Goal: Task Accomplishment & Management: Complete application form

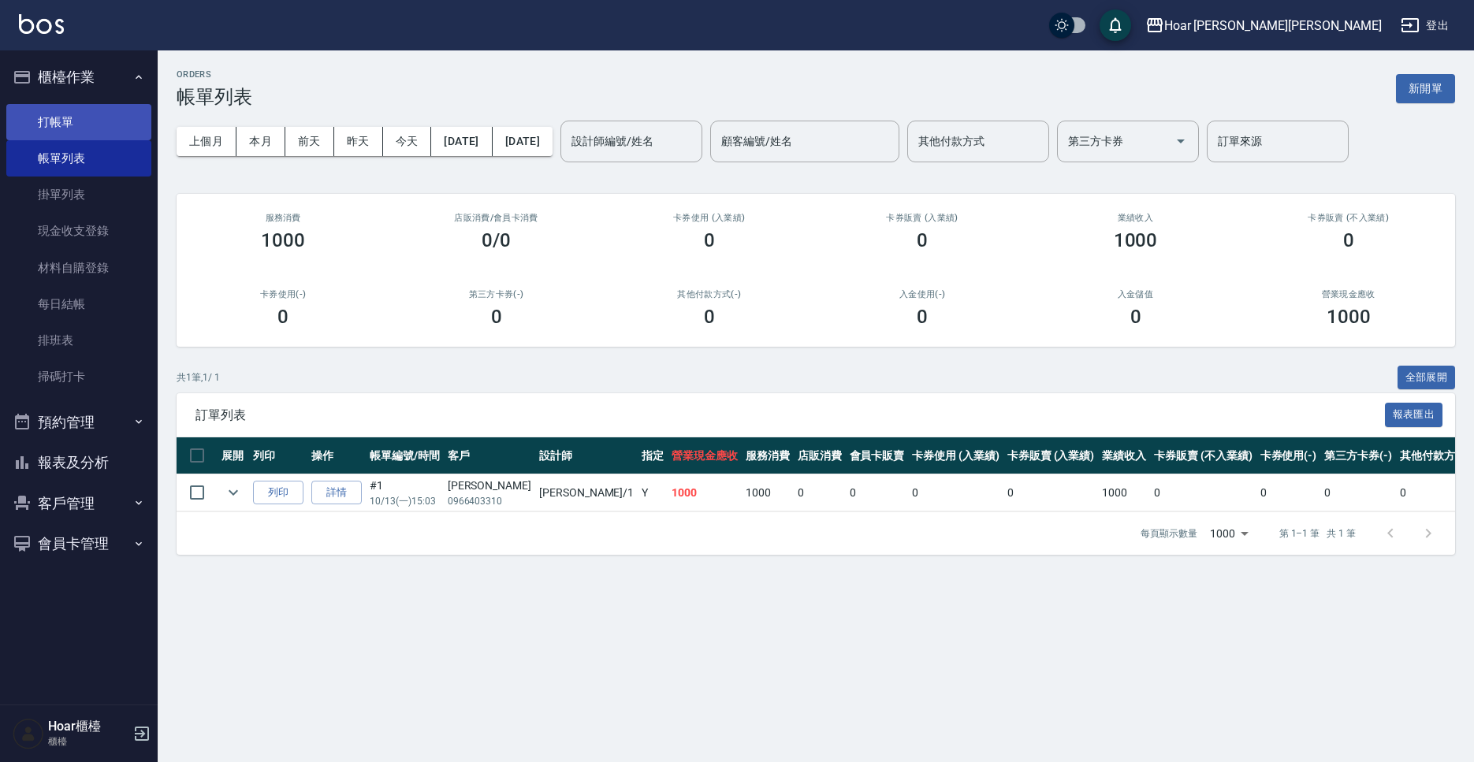
click at [52, 125] on link "打帳單" at bounding box center [78, 122] width 145 height 36
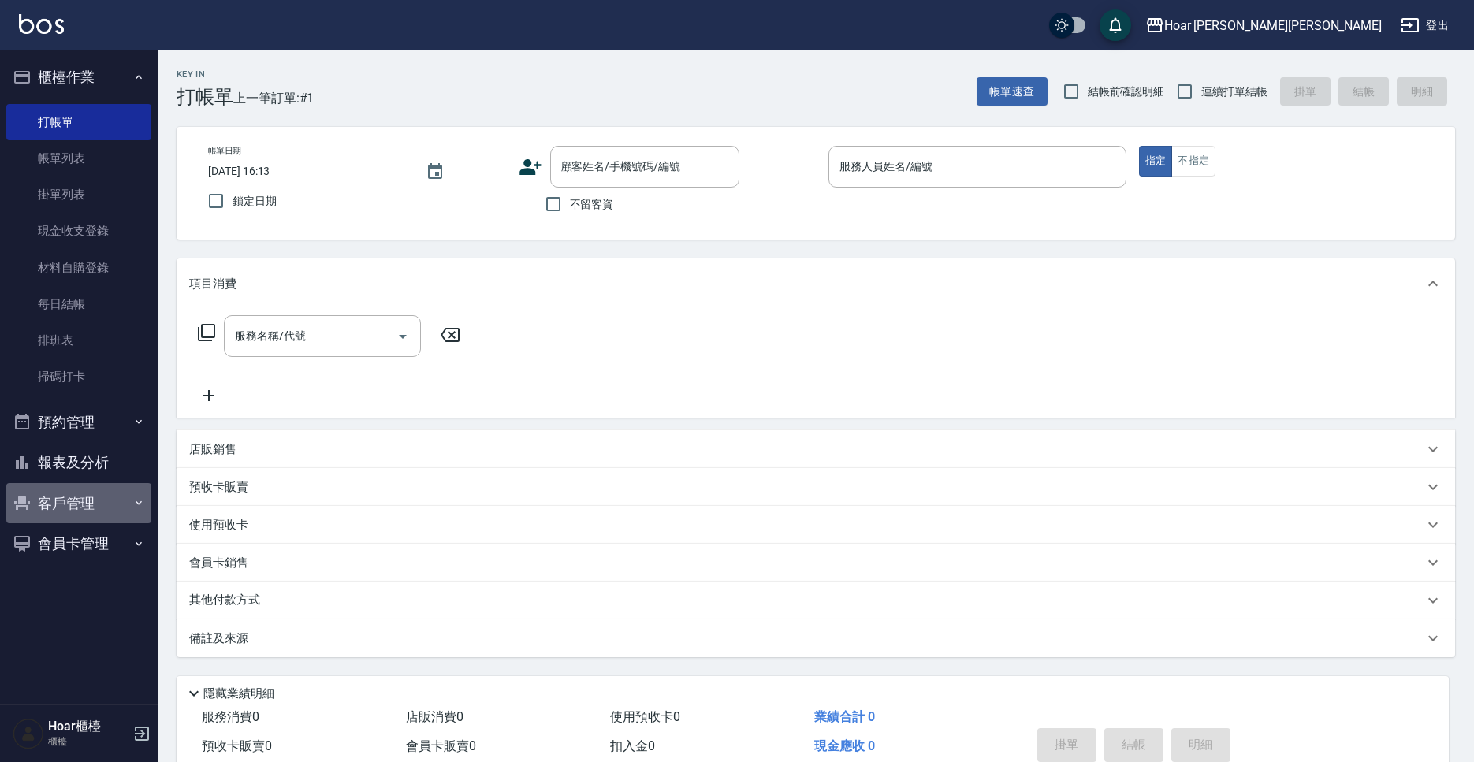
click at [102, 497] on button "客戶管理" at bounding box center [78, 503] width 145 height 41
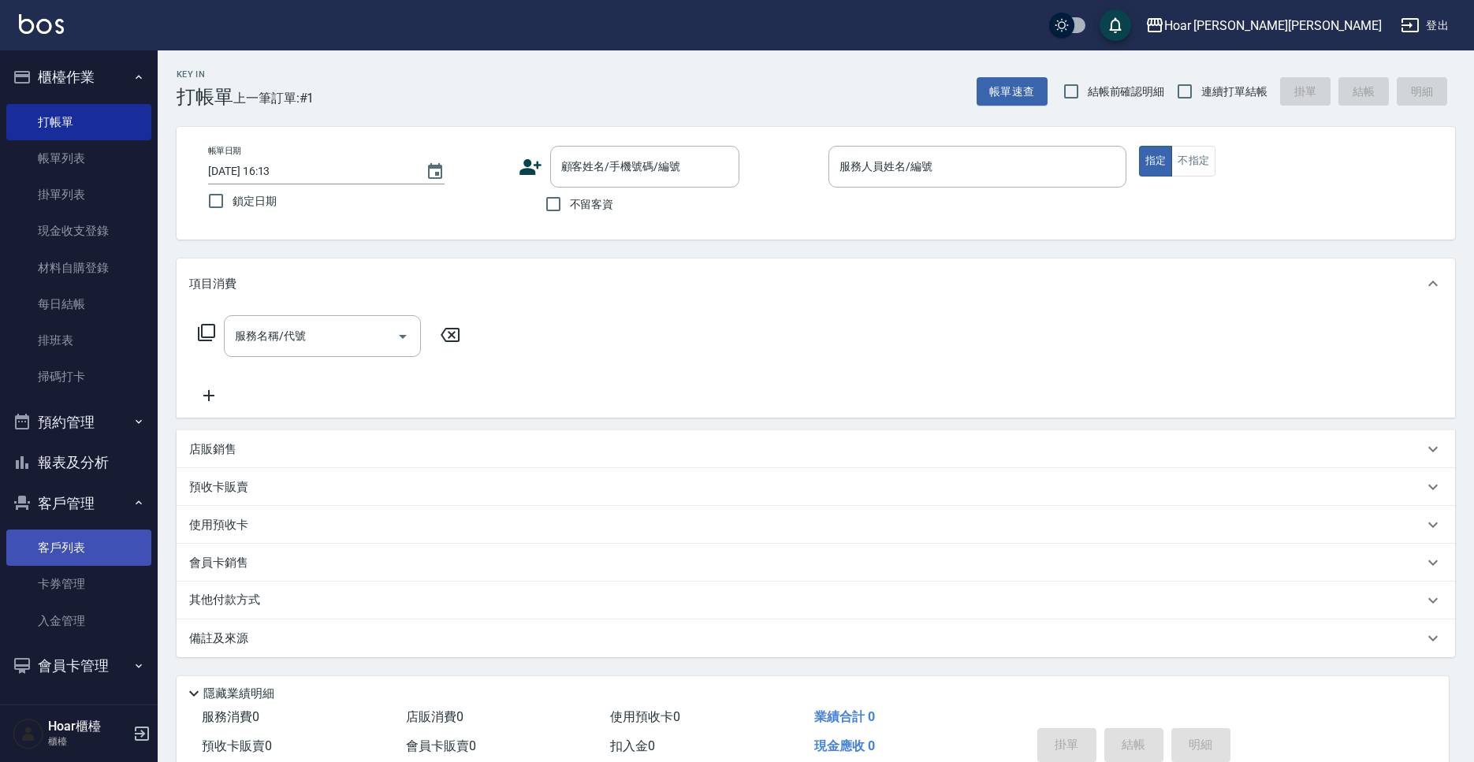
click at [91, 545] on link "客戶列表" at bounding box center [78, 548] width 145 height 36
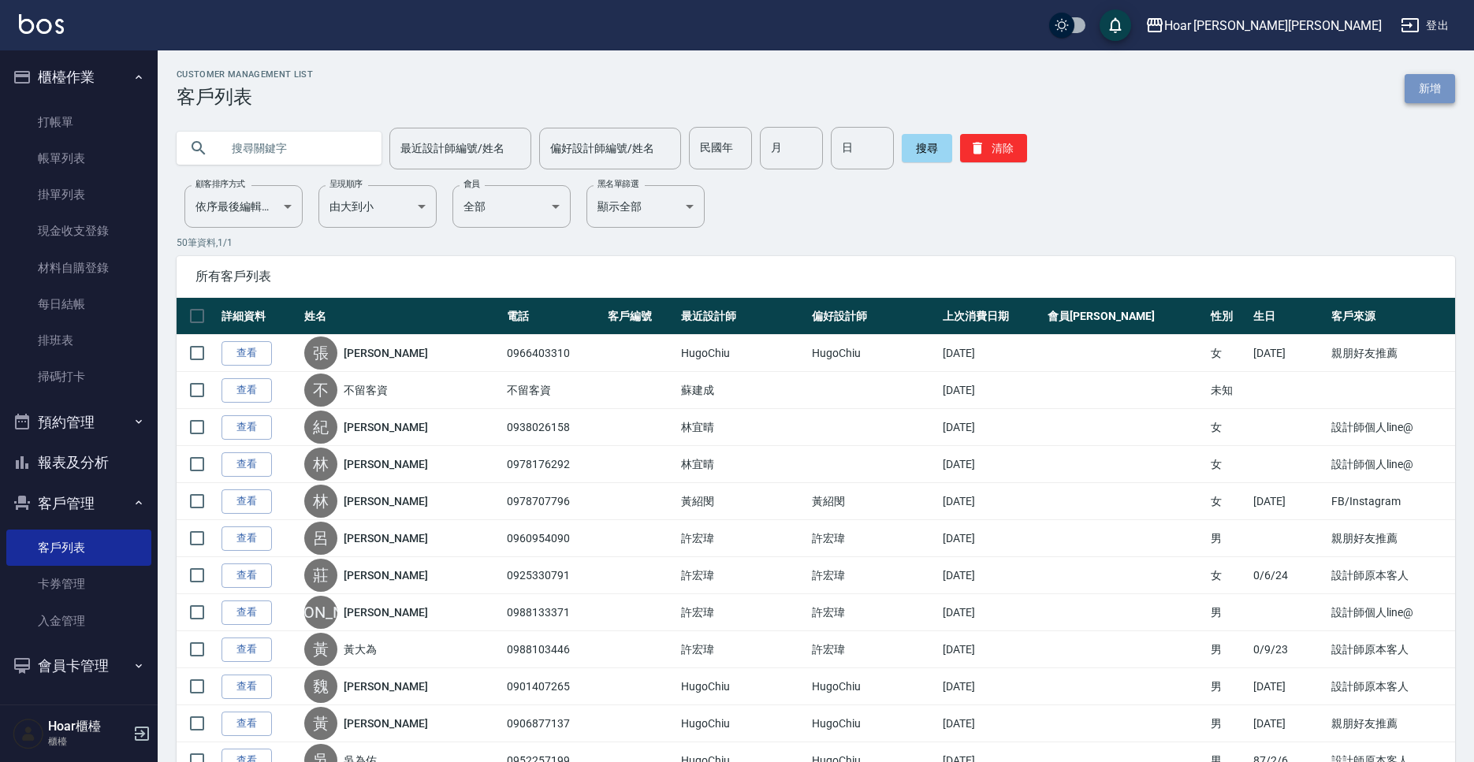
click at [1439, 99] on link "新增" at bounding box center [1430, 88] width 50 height 29
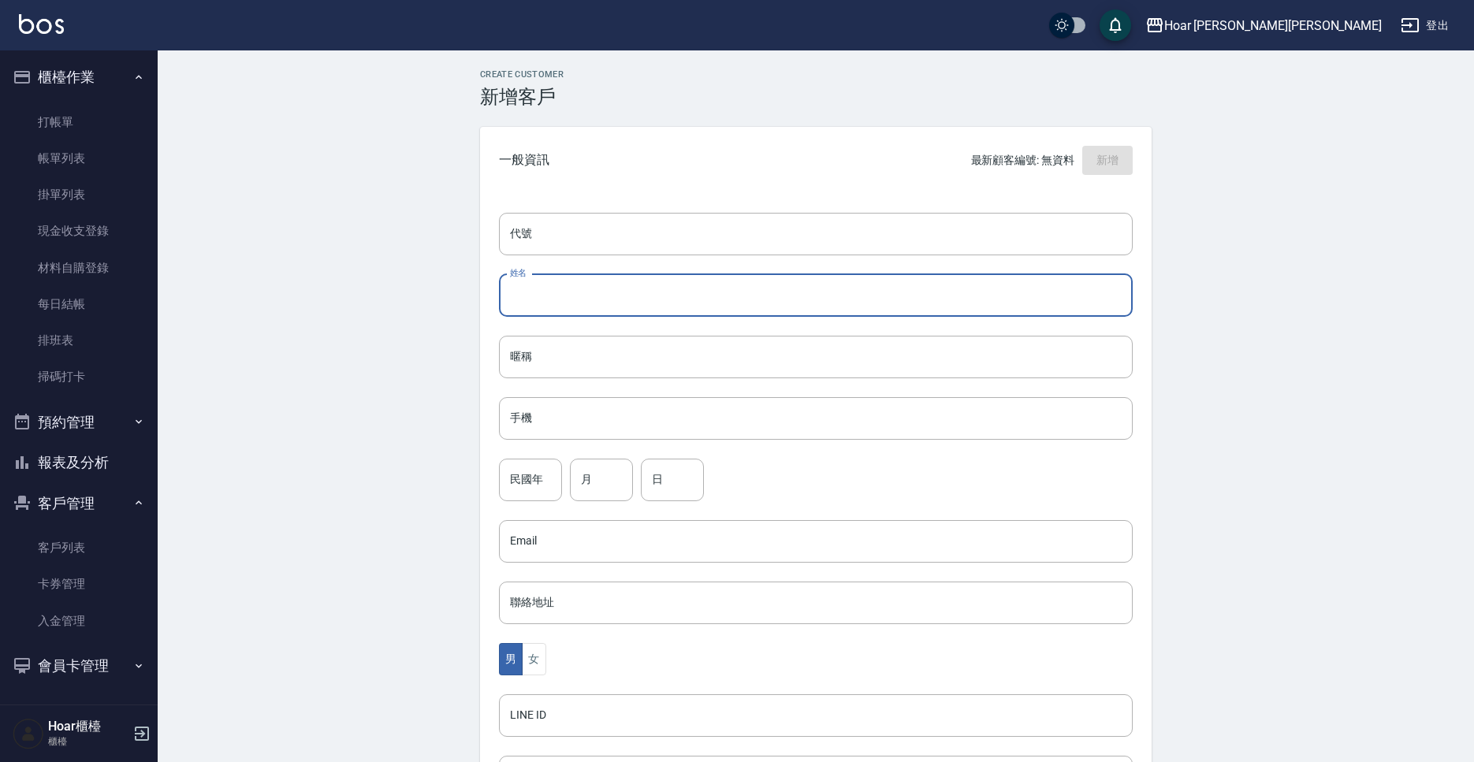
click at [553, 284] on input "姓名" at bounding box center [816, 295] width 634 height 43
type input "t"
type input "[PERSON_NAME]"
click at [546, 420] on input "手機" at bounding box center [816, 418] width 634 height 43
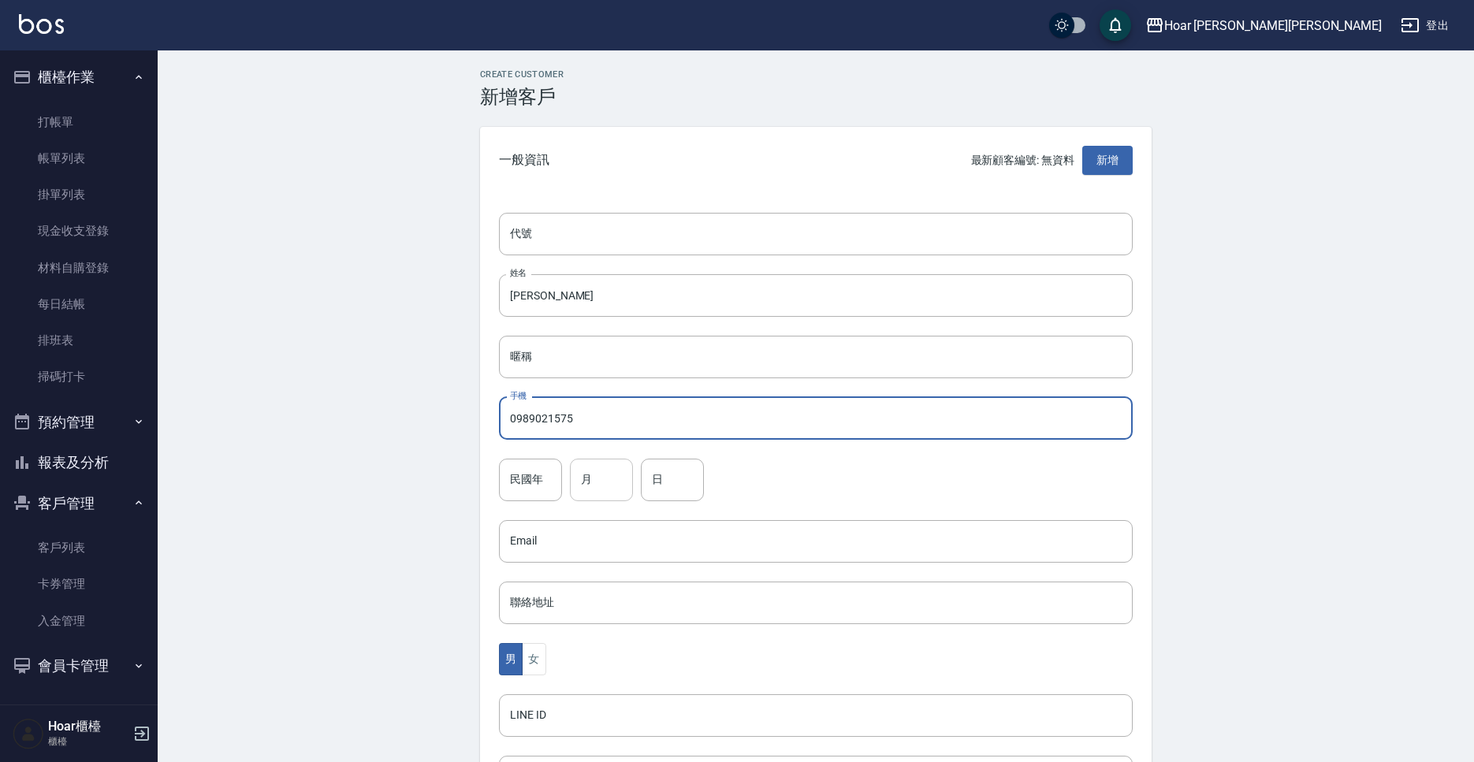
type input "0989021575"
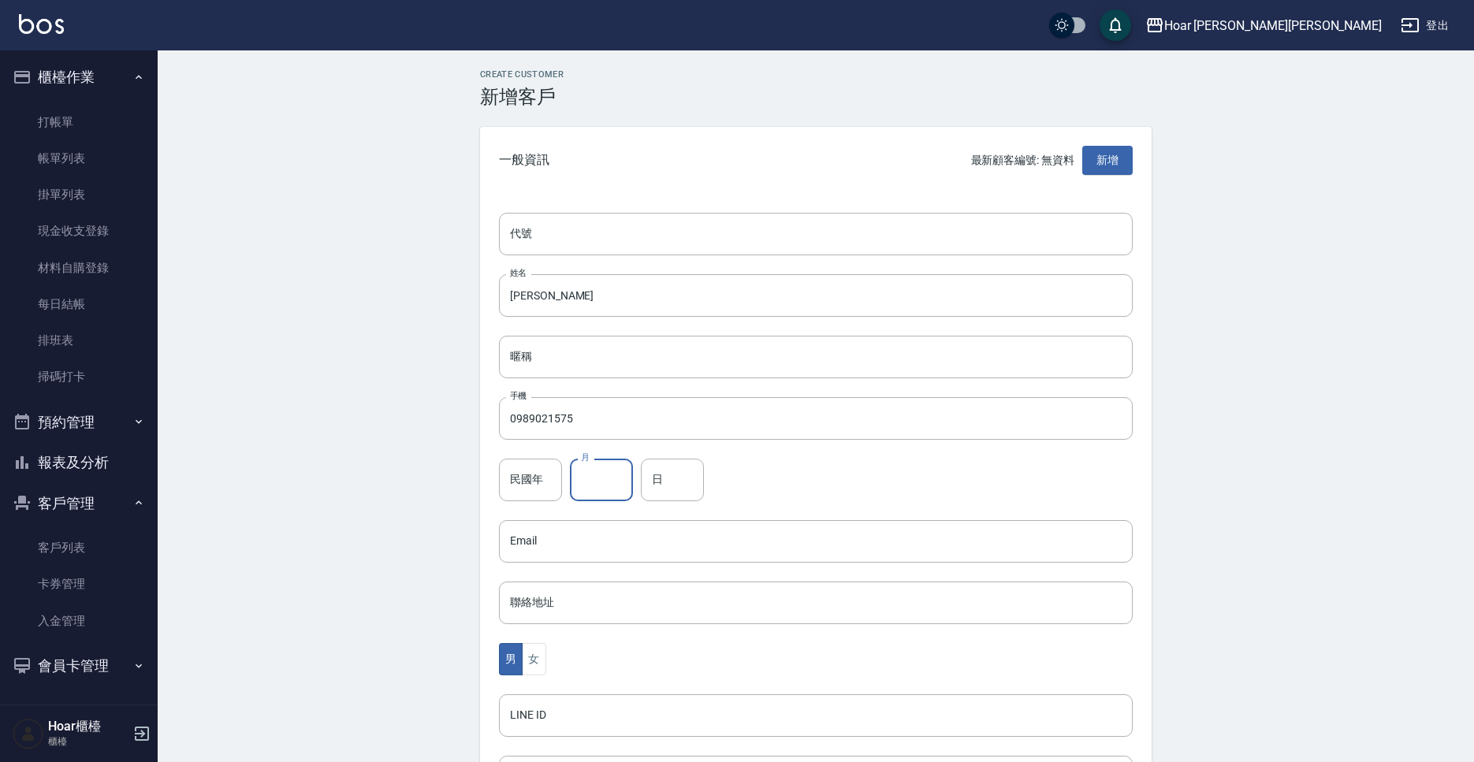
click at [599, 486] on input "月" at bounding box center [601, 480] width 63 height 43
type input "6"
click at [661, 477] on input "日" at bounding box center [672, 480] width 63 height 43
type input "1"
click at [544, 661] on button "女" at bounding box center [534, 659] width 24 height 32
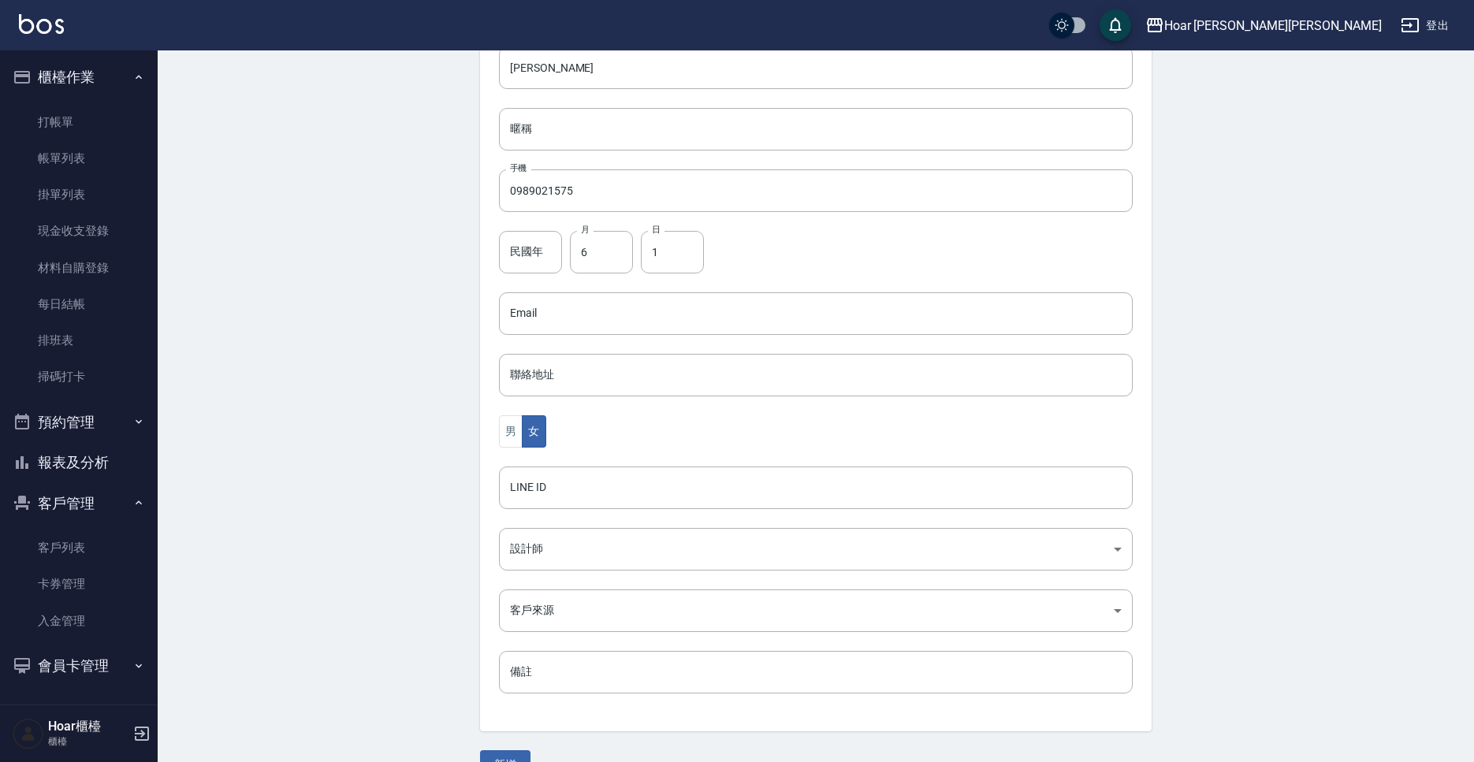
scroll to position [242, 0]
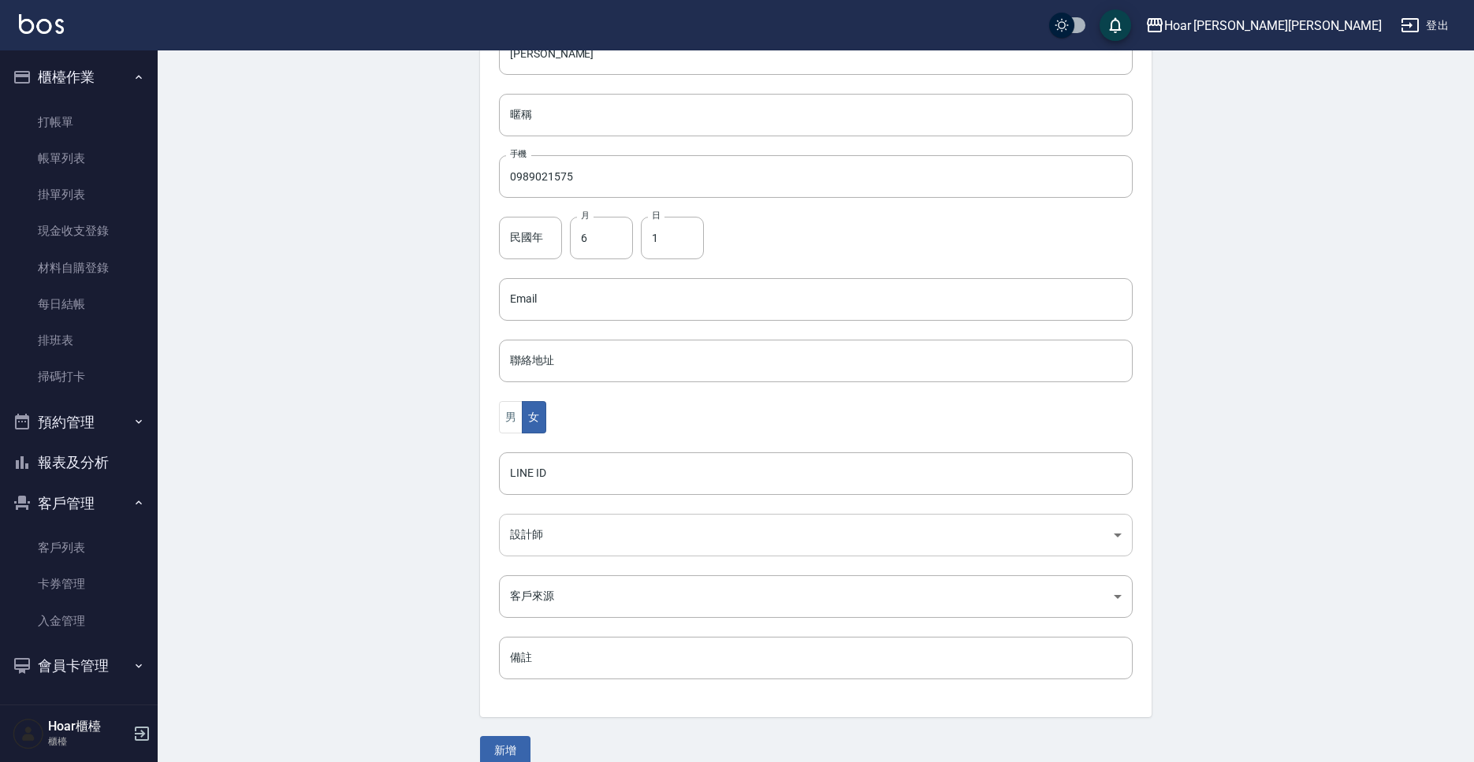
click at [575, 542] on body "Hoar [PERSON_NAME][PERSON_NAME] 登出 櫃檯作業 打帳單 帳單列表 掛單列表 現金收支登錄 材料自購登錄 每日結帳 排班表 掃碼…" at bounding box center [737, 271] width 1474 height 1026
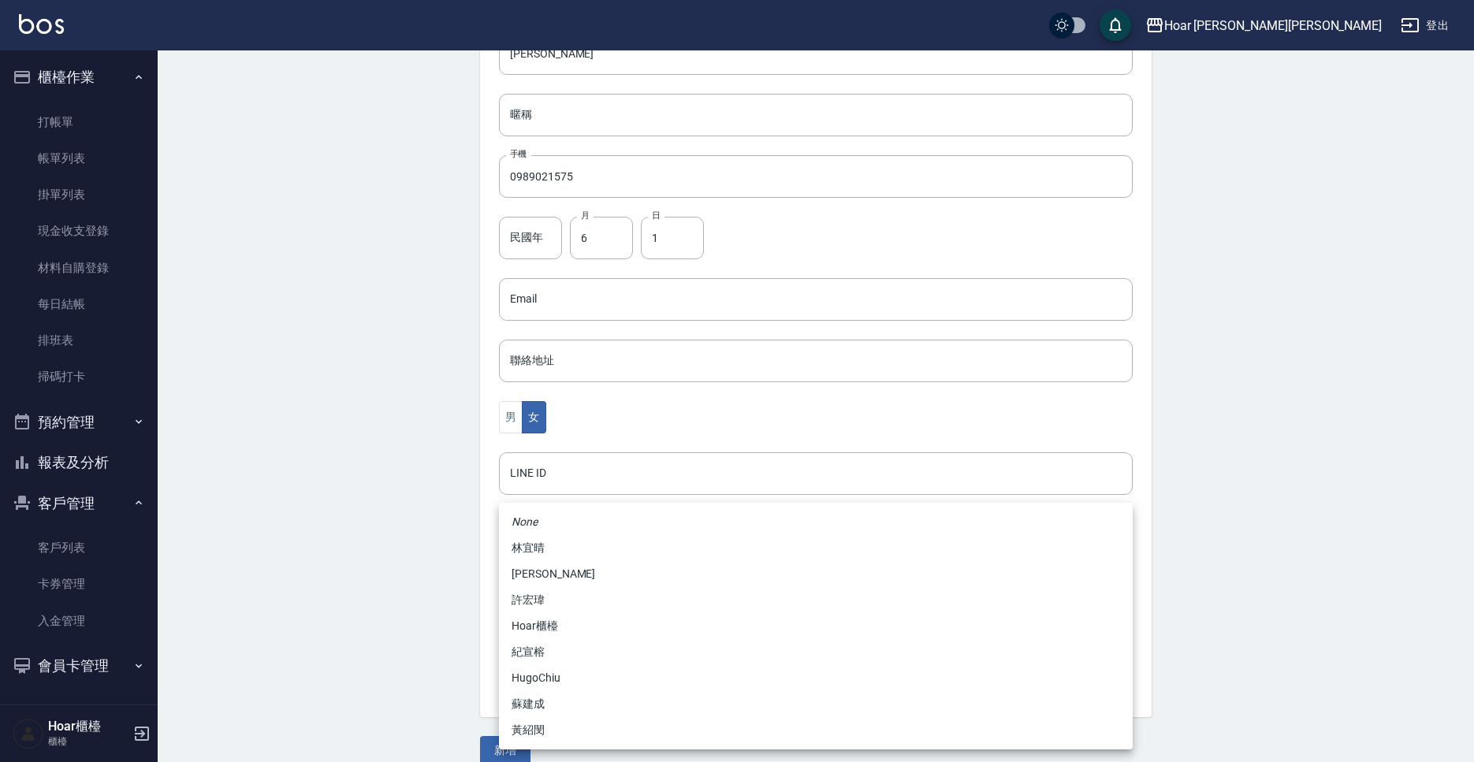
click at [550, 730] on li "黃紹閔" at bounding box center [816, 730] width 634 height 26
type input "ca54d0d9-00fe-490f-ba6a-72a5339bf885"
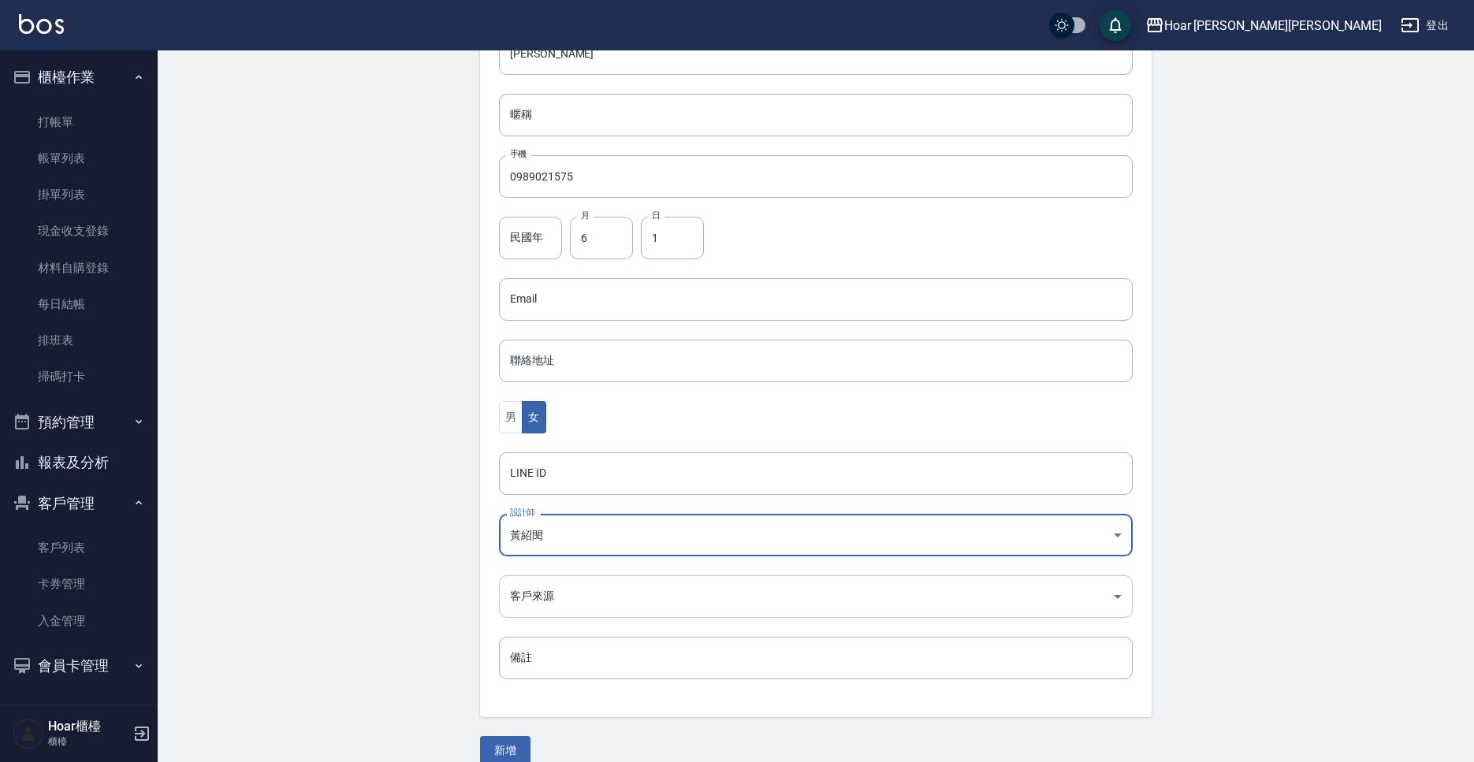
click at [575, 598] on body "Hoar [PERSON_NAME][PERSON_NAME] 登出 櫃檯作業 打帳單 帳單列表 掛單列表 現金收支登錄 材料自購登錄 每日結帳 排班表 掃碼…" at bounding box center [737, 271] width 1474 height 1026
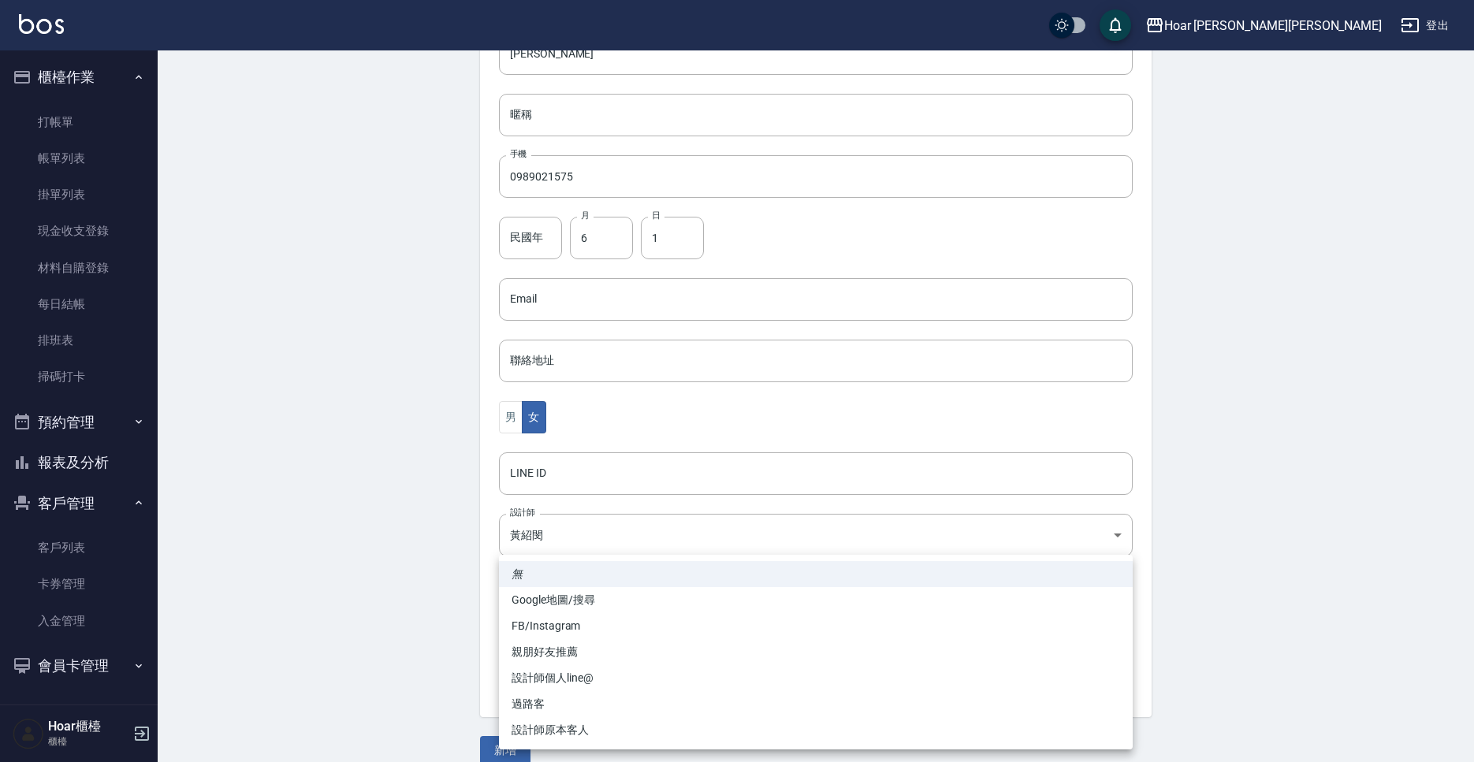
click at [580, 630] on li "FB/Instagram" at bounding box center [816, 626] width 634 height 26
type input "FB/Instagram"
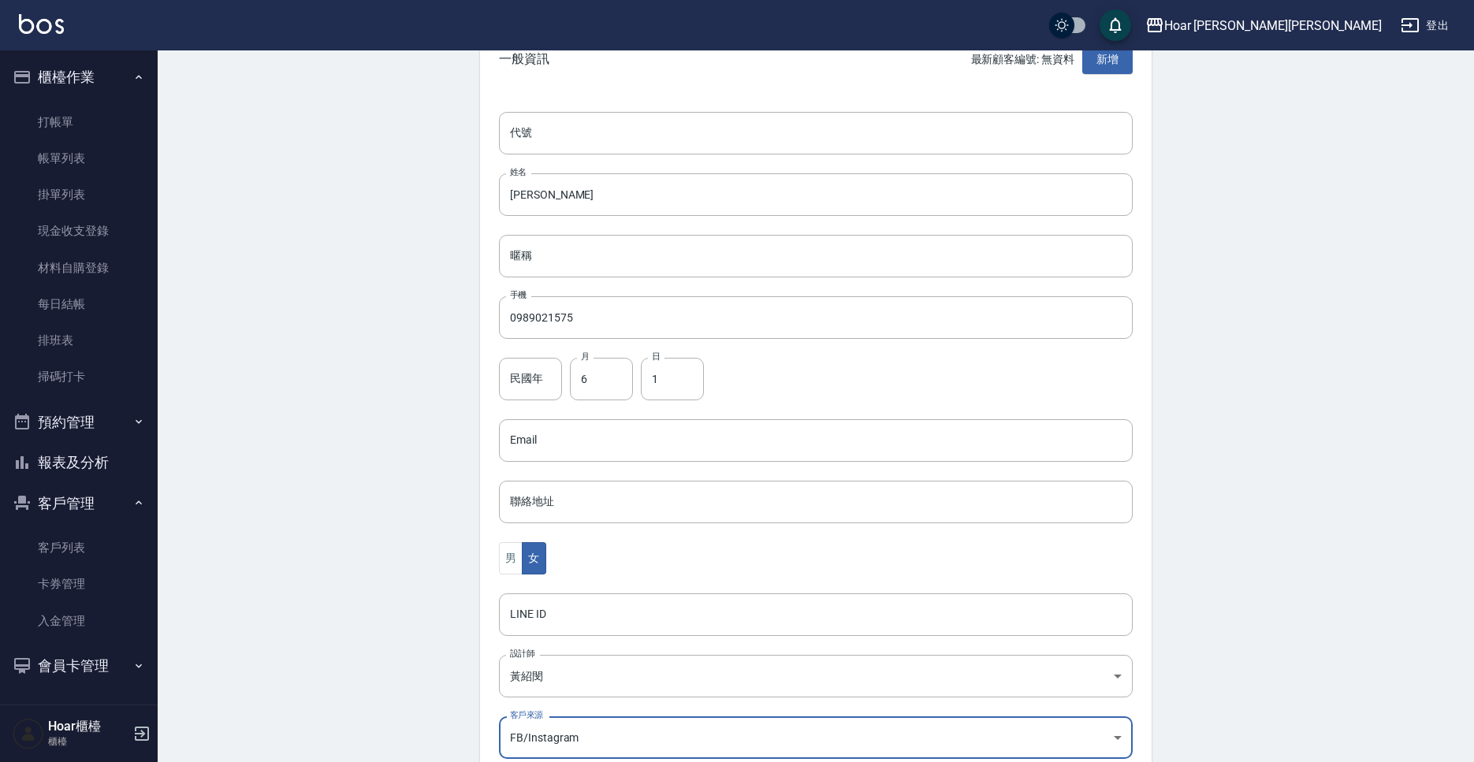
scroll to position [264, 0]
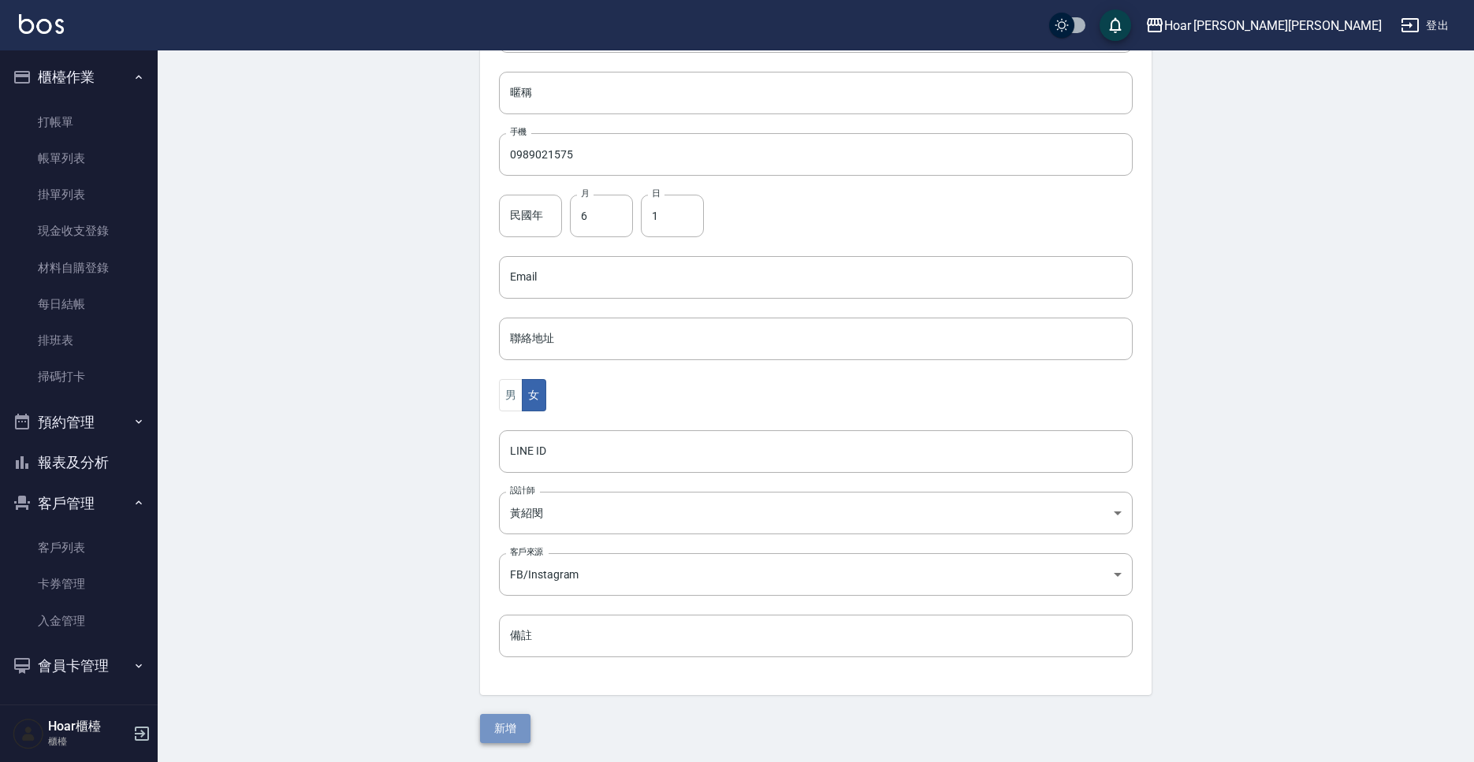
click at [519, 727] on button "新增" at bounding box center [505, 728] width 50 height 29
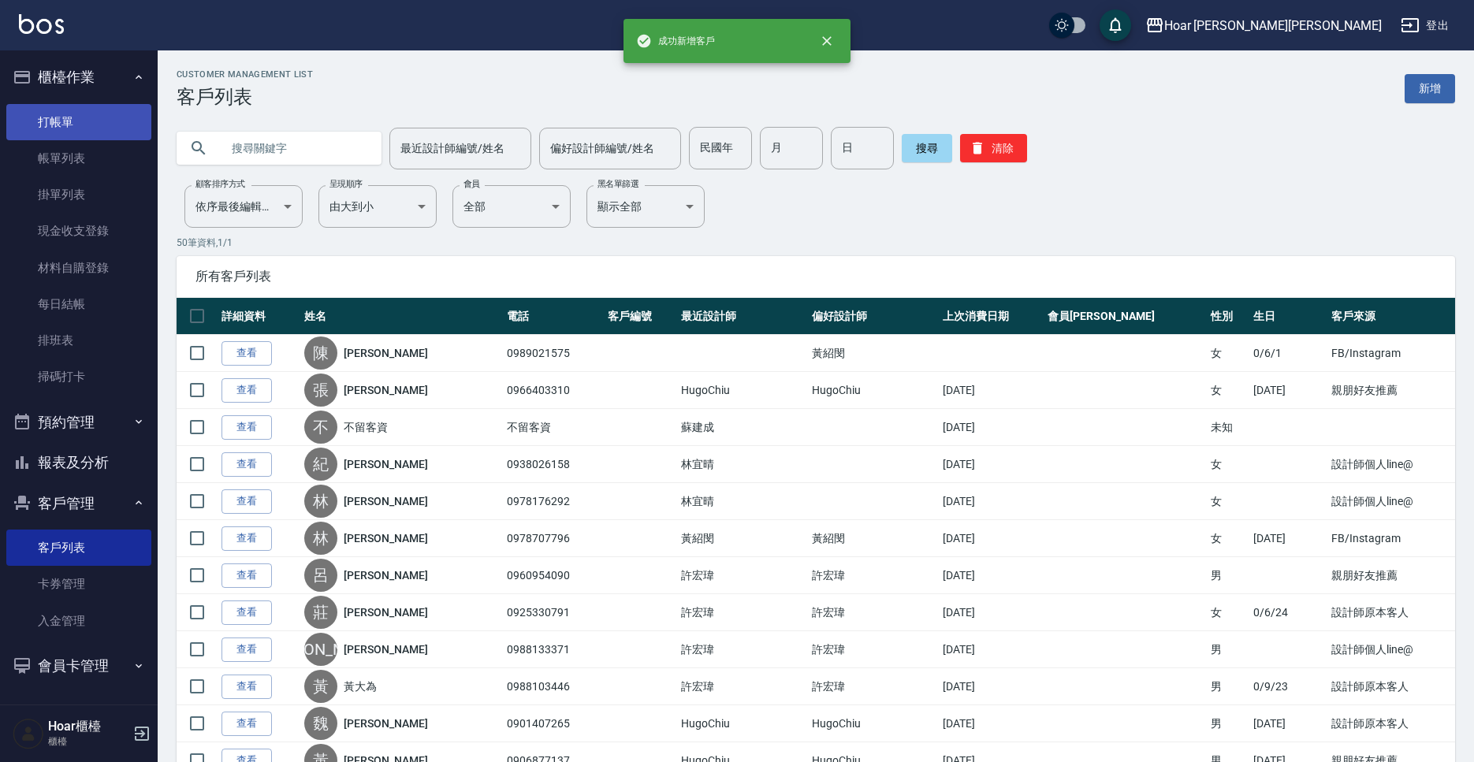
click at [102, 126] on link "打帳單" at bounding box center [78, 122] width 145 height 36
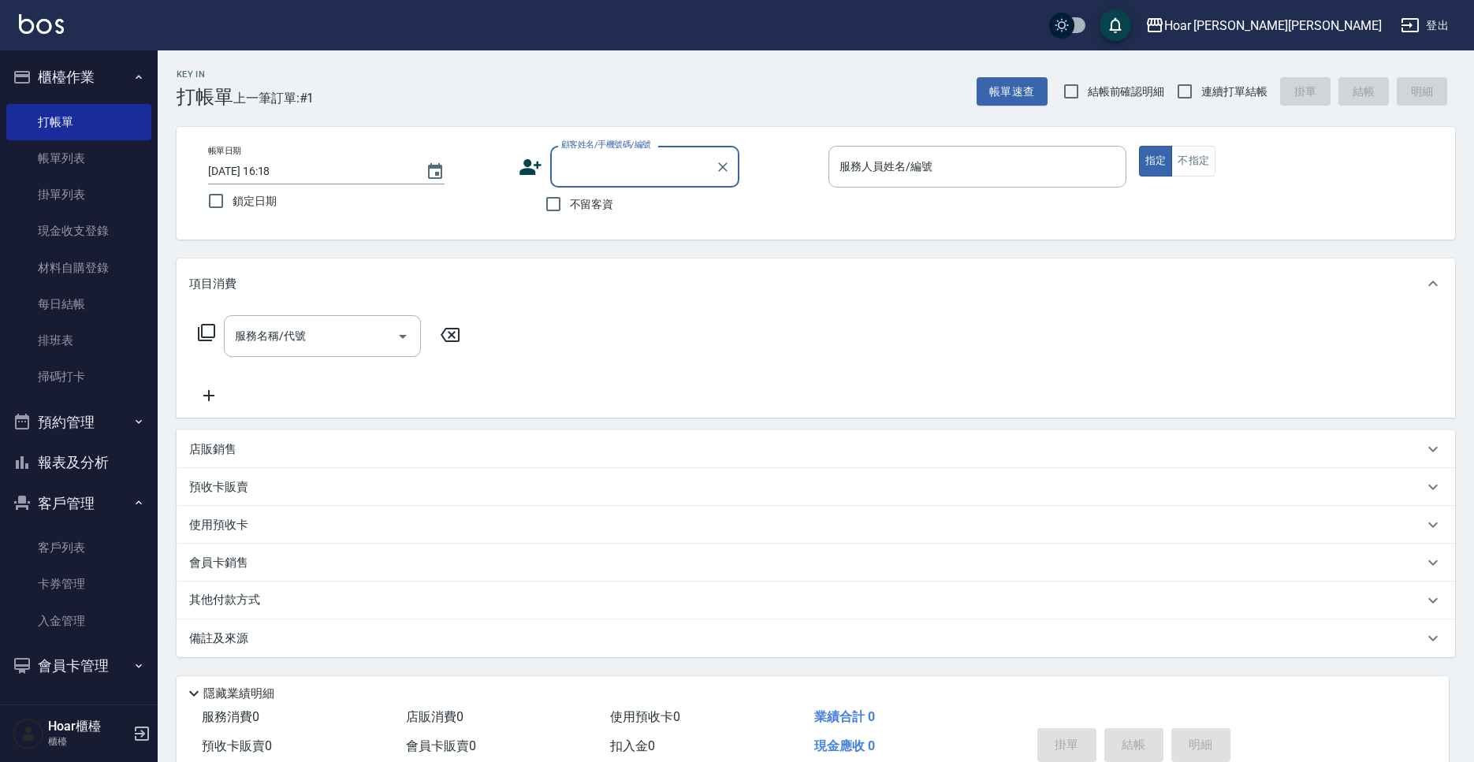
click at [630, 175] on input "顧客姓名/手機號碼/編號" at bounding box center [632, 167] width 151 height 28
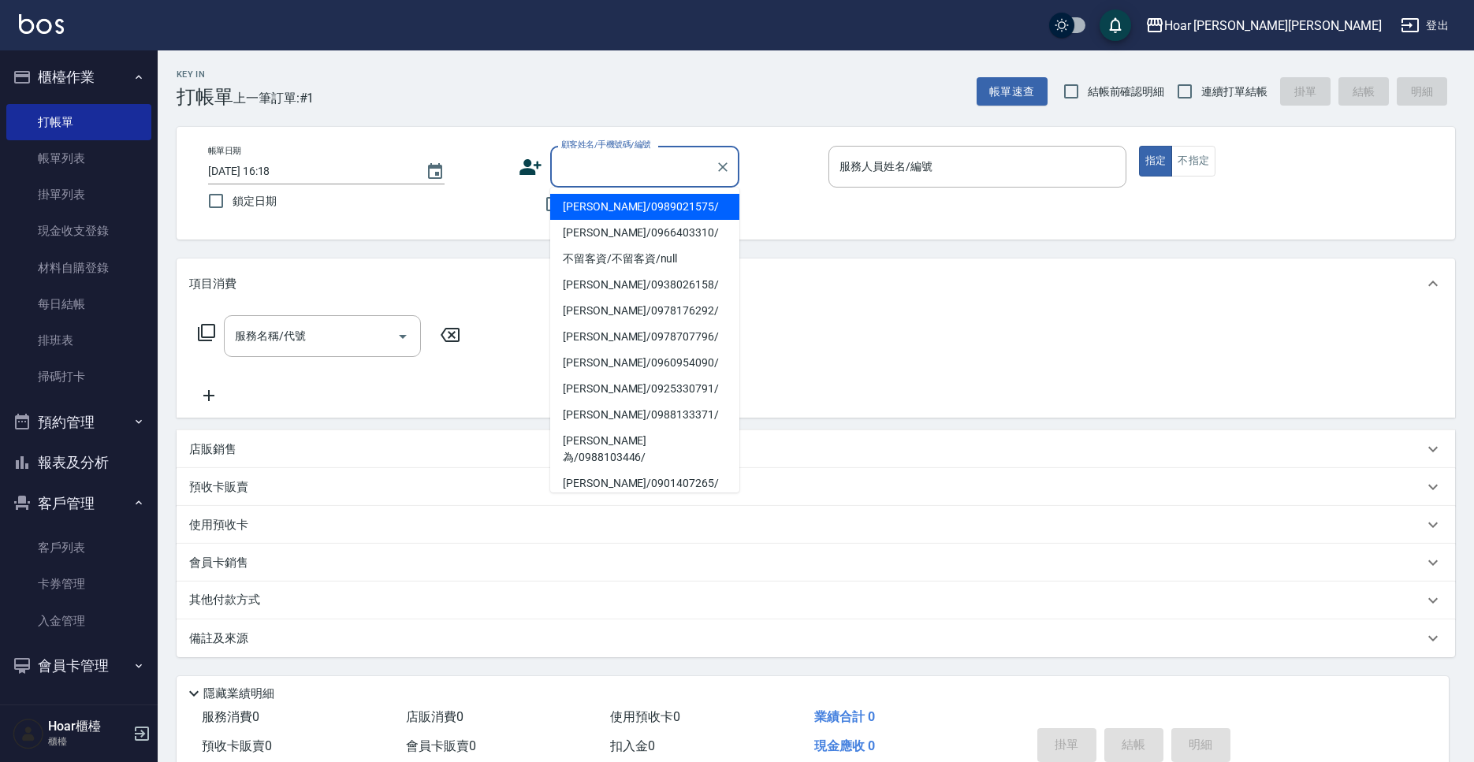
click at [630, 202] on li "[PERSON_NAME]/0989021575/" at bounding box center [644, 207] width 189 height 26
type input "[PERSON_NAME]/0989021575/"
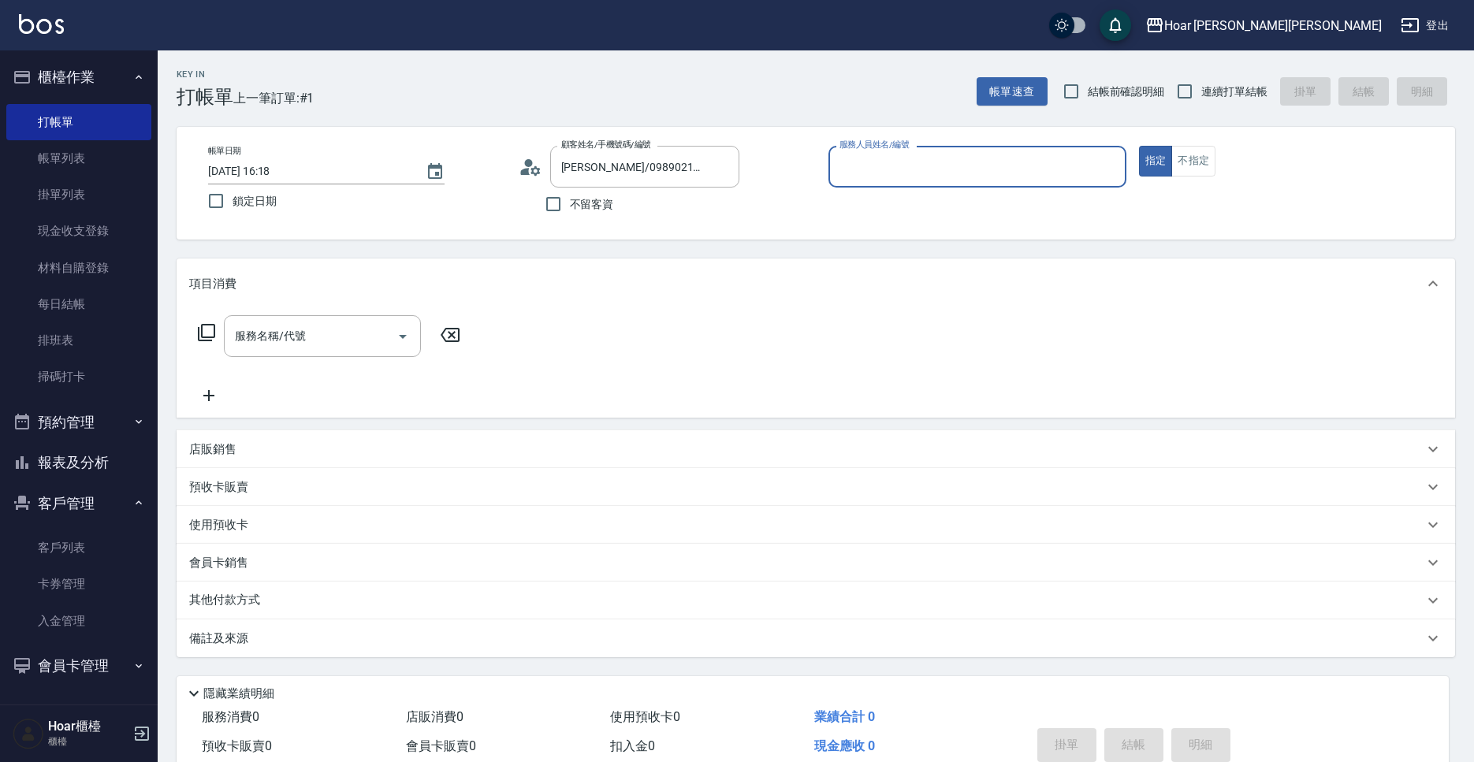
type input "Shami-3"
click at [338, 326] on input "服務名稱/代號" at bounding box center [310, 336] width 159 height 28
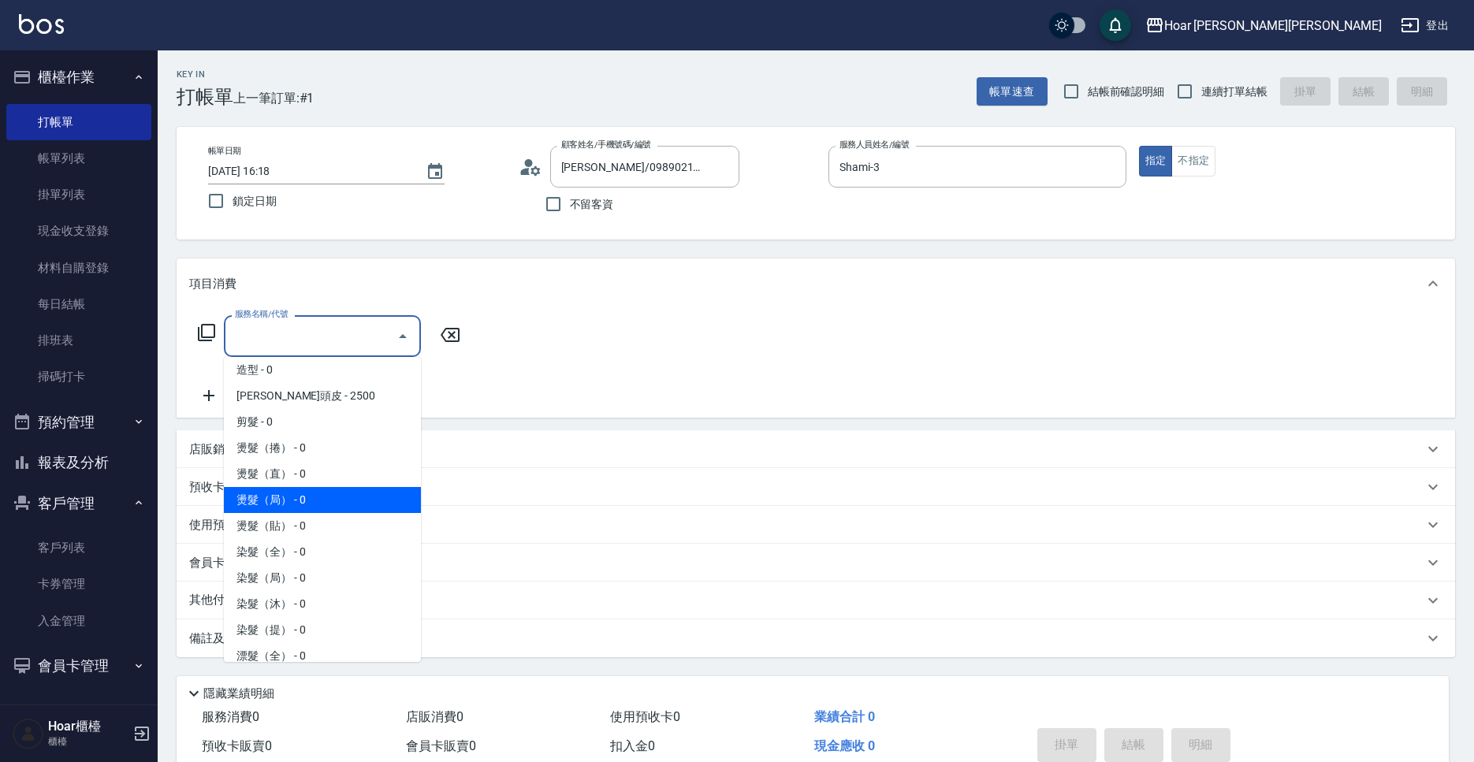
scroll to position [174, 0]
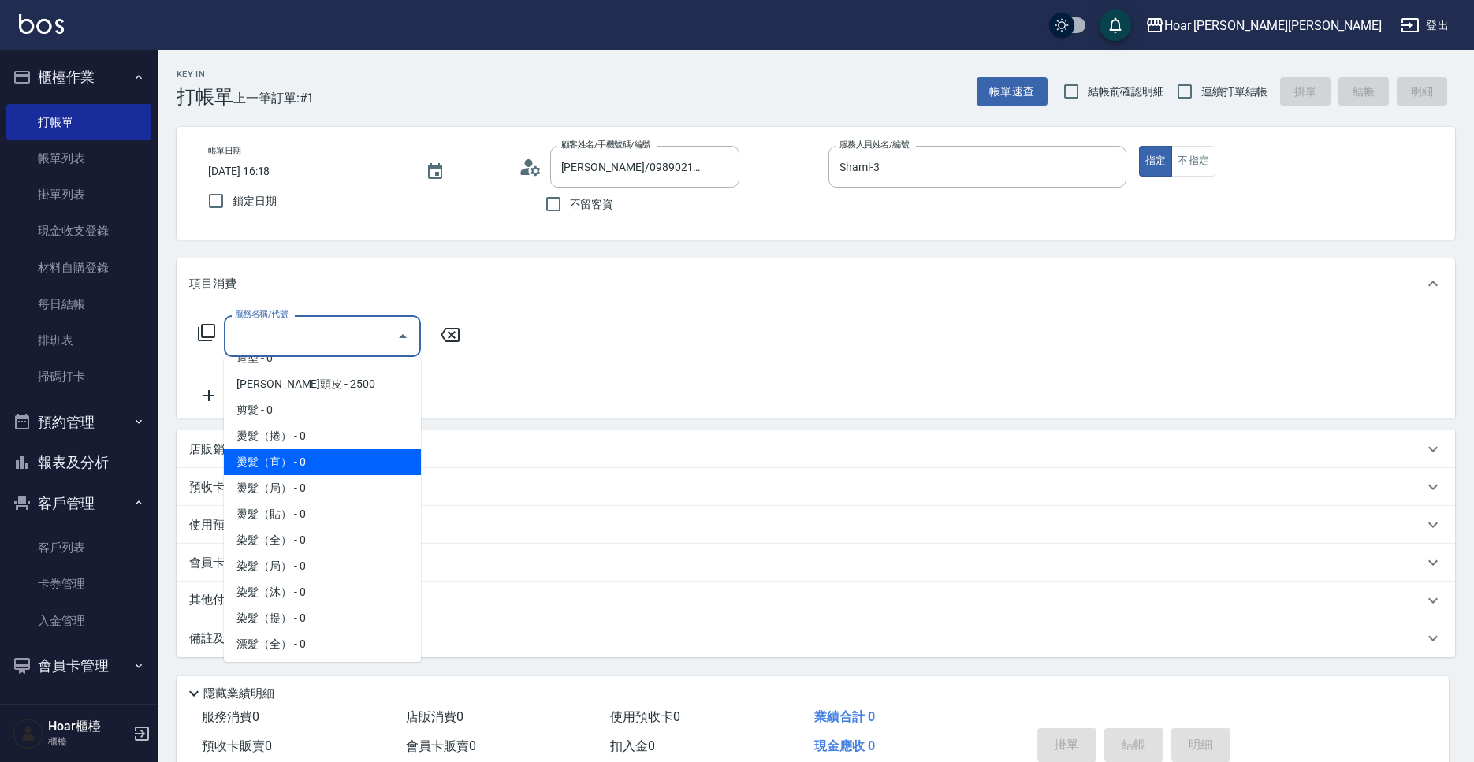
click at [283, 461] on span "燙髮（直） - 0" at bounding box center [322, 462] width 197 height 26
type input "燙髮（直）(302)"
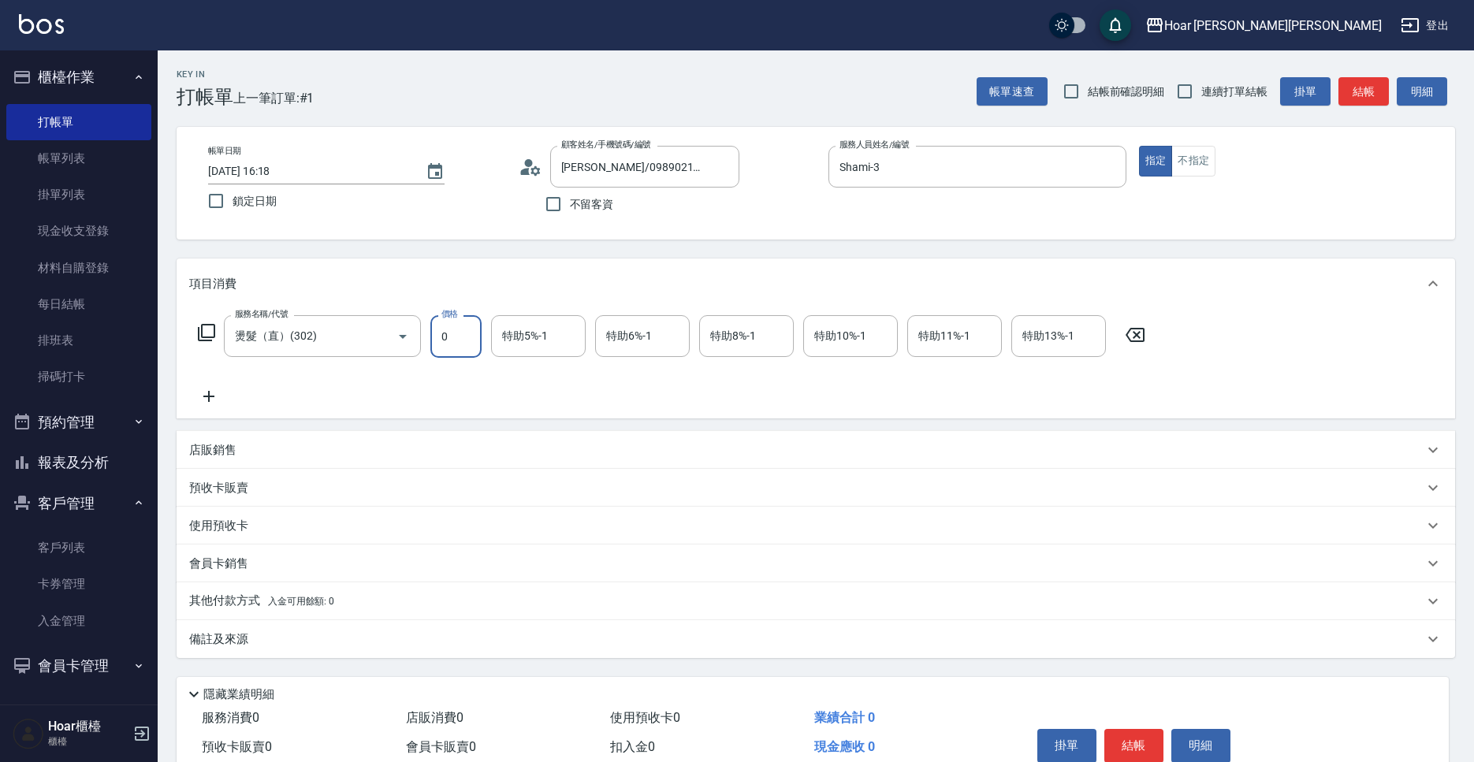
click at [459, 320] on input "0" at bounding box center [455, 336] width 51 height 43
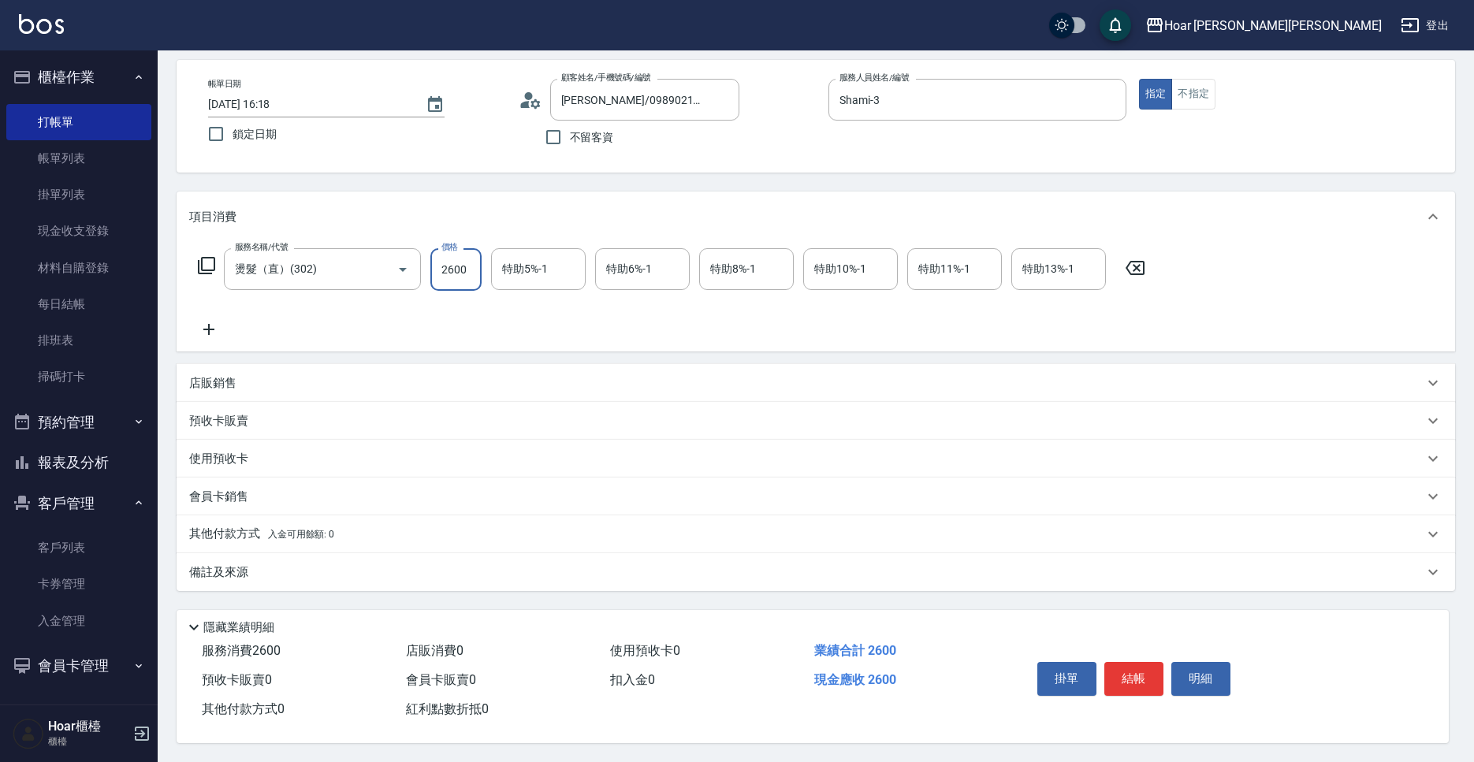
type input "2600"
click at [301, 530] on span "入金可用餘額: 0" at bounding box center [301, 534] width 67 height 11
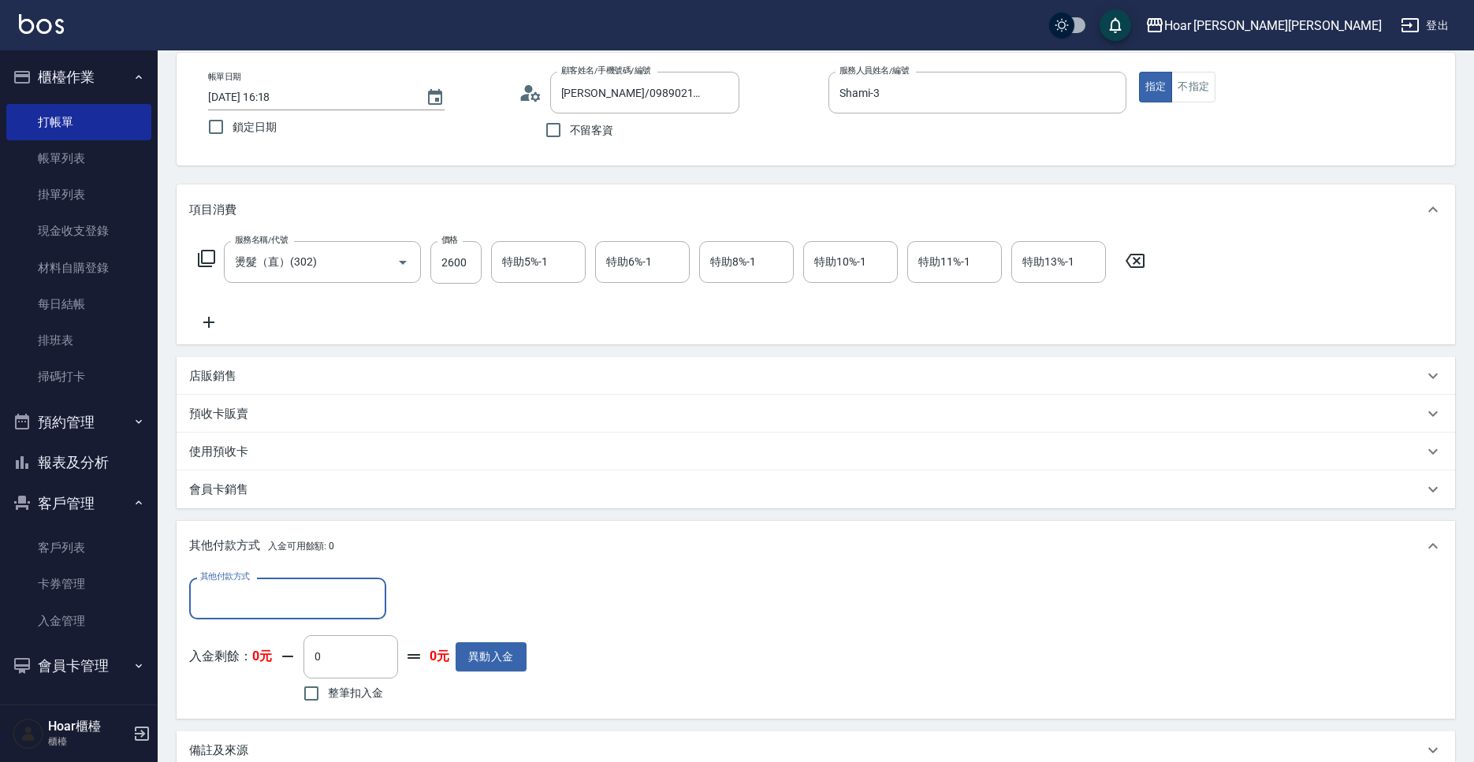
scroll to position [0, 0]
click at [274, 611] on input "其他付款方式" at bounding box center [287, 599] width 183 height 28
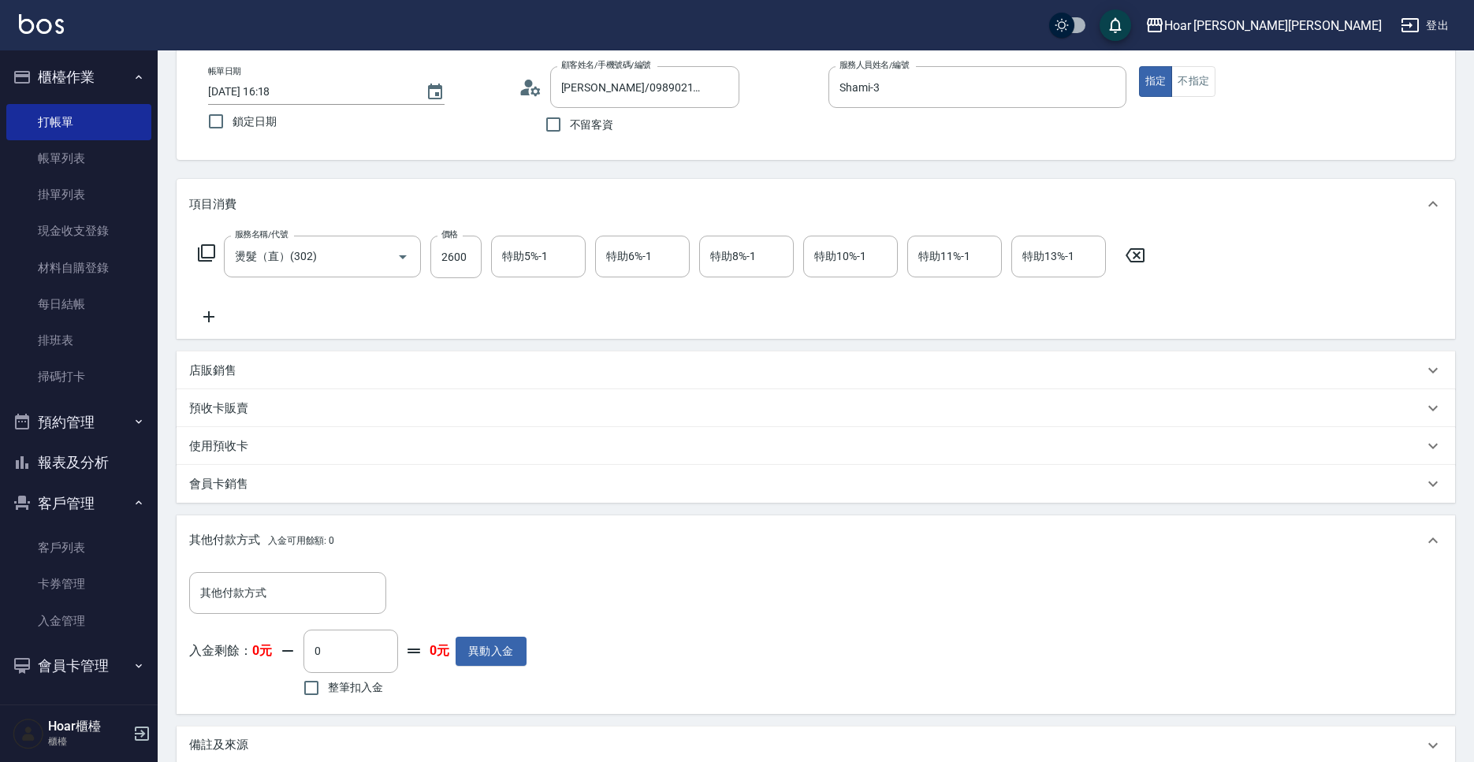
click at [741, 549] on div "其他付款方式 入金可用餘額: 0" at bounding box center [806, 540] width 1235 height 17
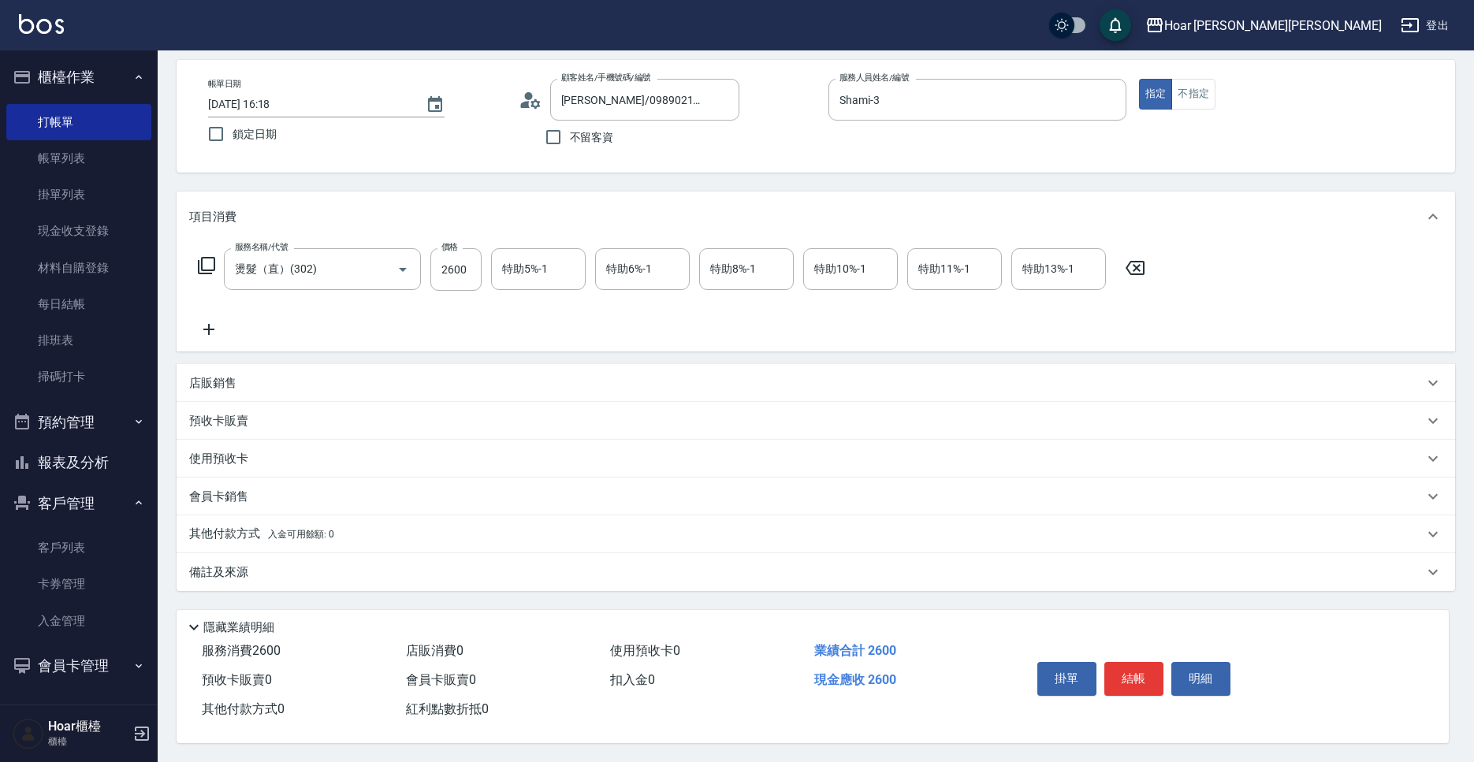
scroll to position [74, 0]
click at [205, 574] on div "備註及來源" at bounding box center [816, 572] width 1279 height 38
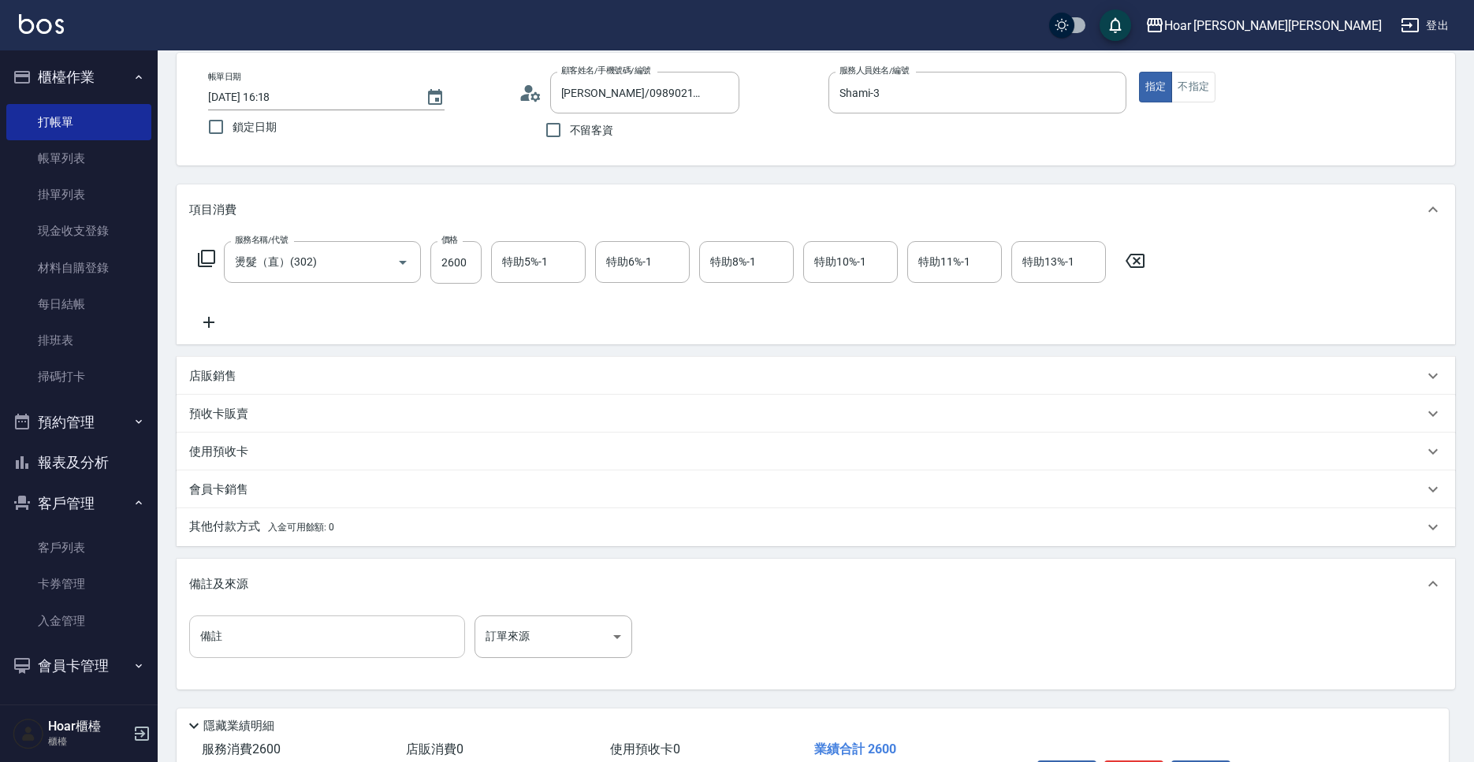
click at [292, 656] on input "備註" at bounding box center [327, 637] width 276 height 43
click at [380, 333] on div "服務名稱/代號 燙髮（直）(302) 服務名稱/代號 價格 2600 價格 特助5%-1 特助5%-1 特助6%-1 特助6%-1 特助8%-1 特助8%-1…" at bounding box center [816, 290] width 1279 height 110
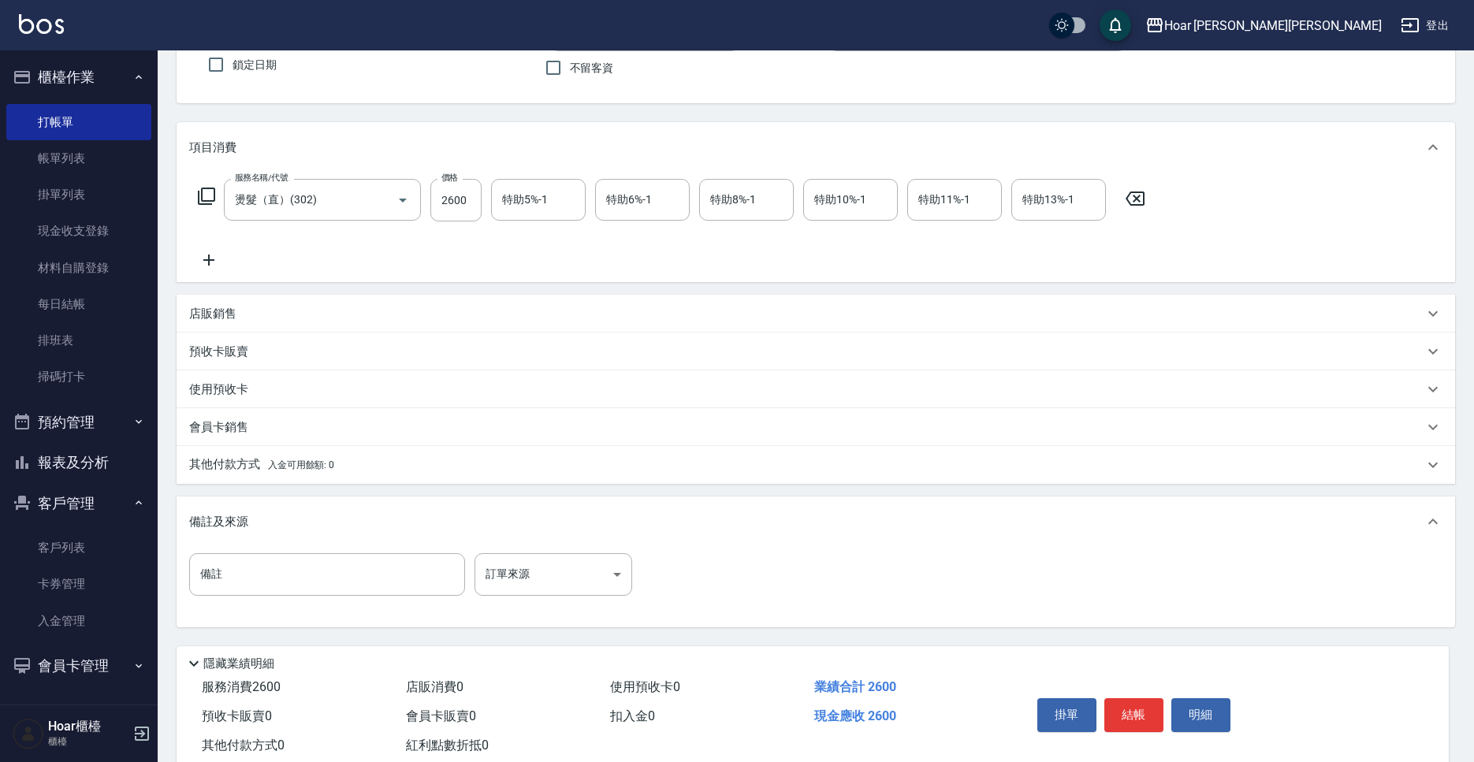
scroll to position [138, 0]
drag, startPoint x: 1126, startPoint y: 712, endPoint x: 1119, endPoint y: 699, distance: 14.1
click at [1126, 710] on button "結帳" at bounding box center [1133, 713] width 59 height 33
